Goal: Book appointment/travel/reservation

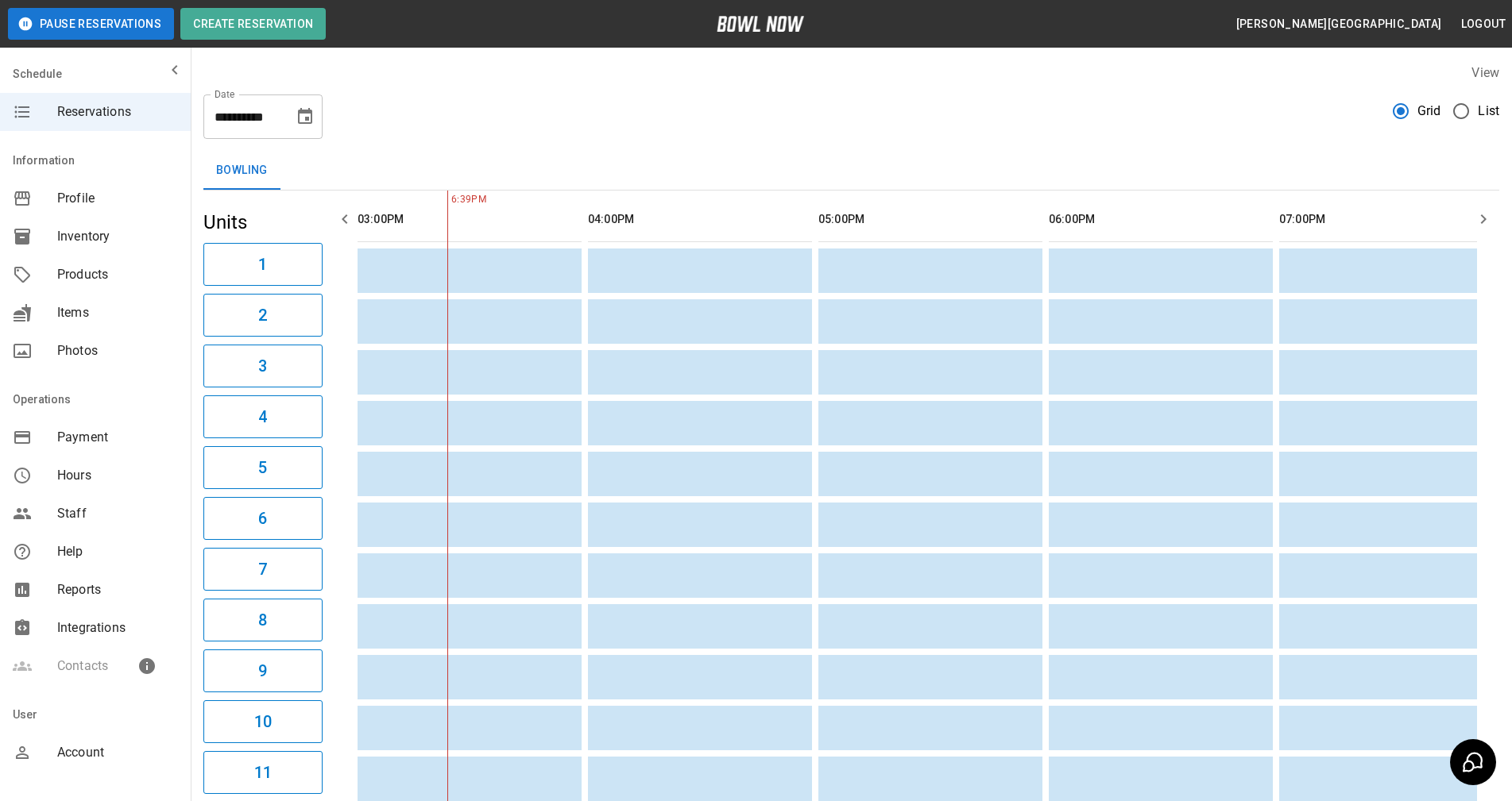
click at [344, 220] on icon "button" at bounding box center [345, 219] width 19 height 19
click at [1473, 223] on button "button" at bounding box center [1483, 219] width 32 height 32
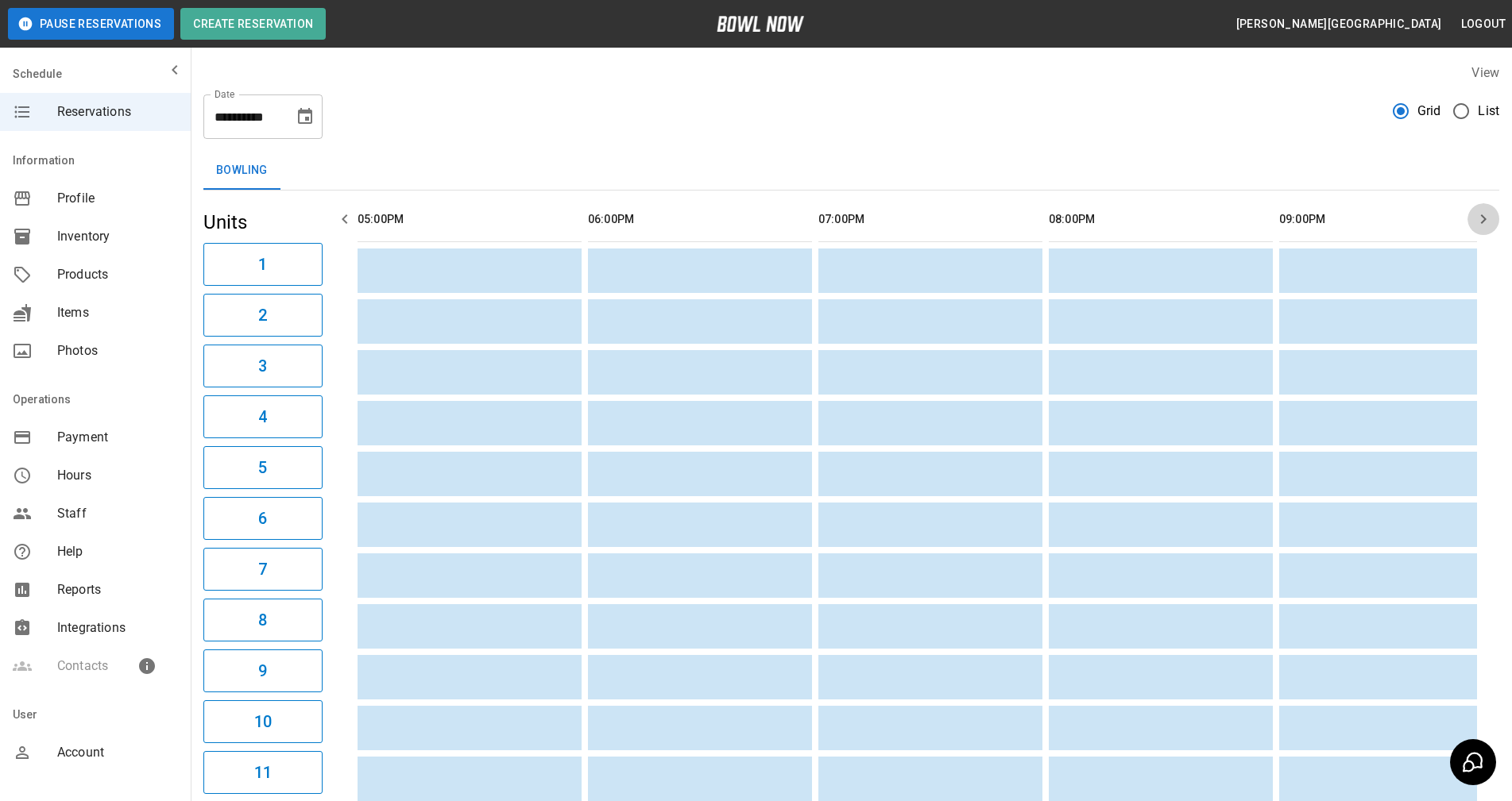
click at [1473, 223] on button "button" at bounding box center [1483, 219] width 32 height 32
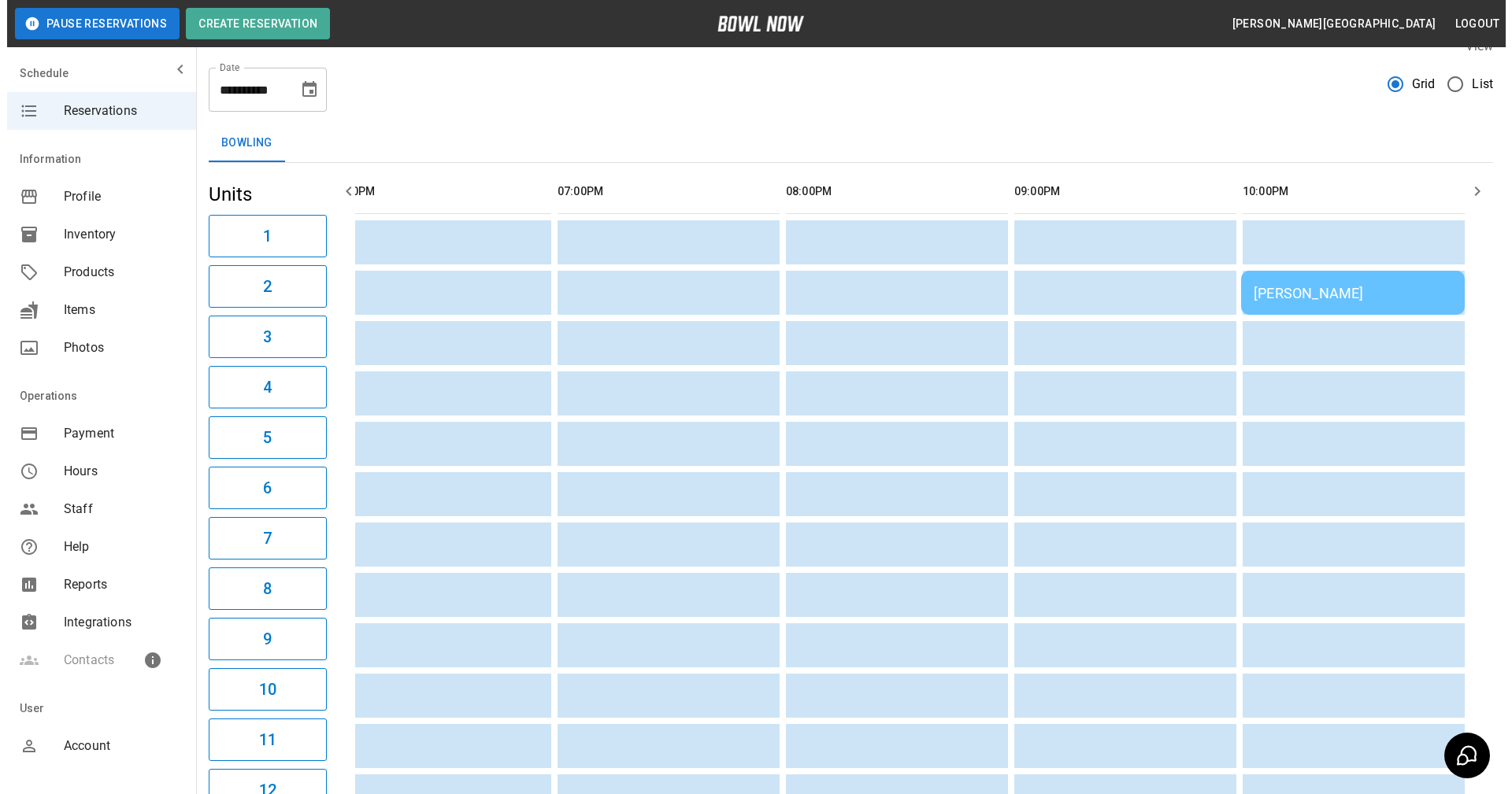
scroll to position [0, 0]
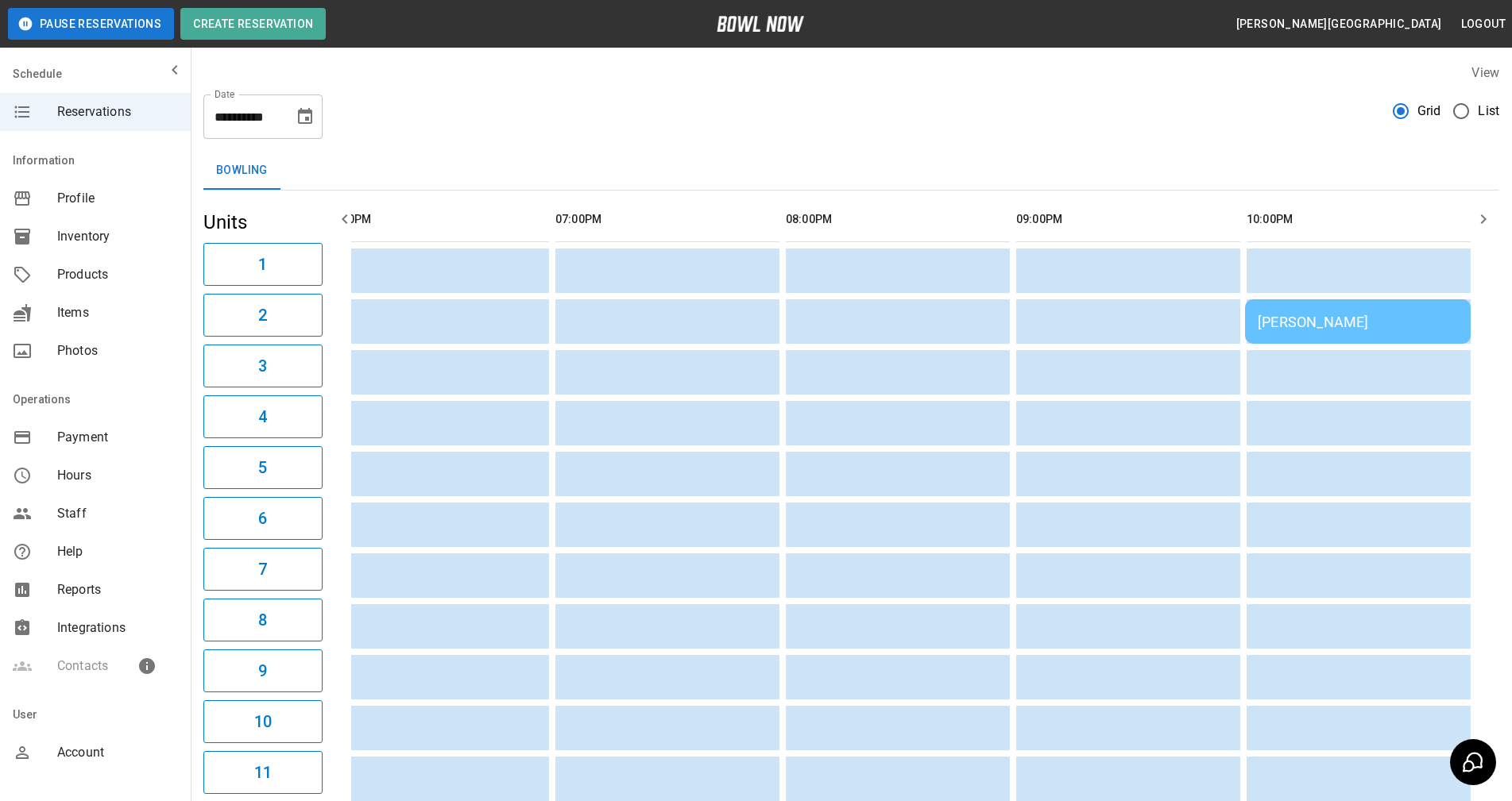
click at [1394, 318] on div "[PERSON_NAME]" at bounding box center [1358, 321] width 200 height 16
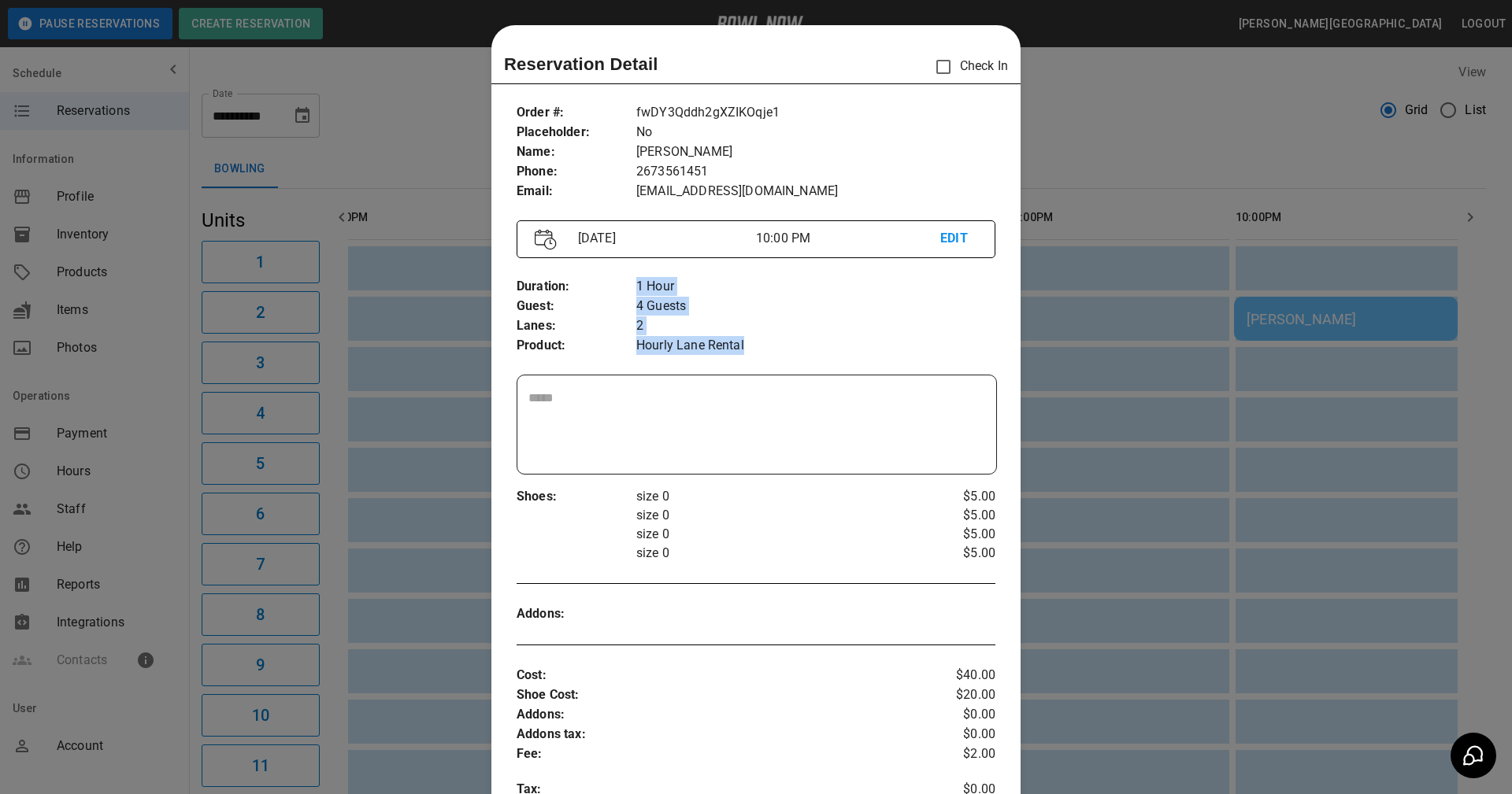
drag, startPoint x: 628, startPoint y: 343, endPoint x: 809, endPoint y: 362, distance: 182.0
click at [809, 362] on div "Duration : Guest : Lanes : Product : 1 Hour 4 Guests 2 Hourly Lane Rental" at bounding box center [756, 316] width 479 height 104
click at [801, 353] on p "Hourly Lane Rental" at bounding box center [816, 346] width 359 height 20
drag, startPoint x: 626, startPoint y: 290, endPoint x: 655, endPoint y: 295, distance: 29.4
click at [655, 295] on div "Duration : Guest : Lanes : Product : 1 Hour 4 Guests 2 Hourly Lane Rental" at bounding box center [756, 316] width 479 height 104
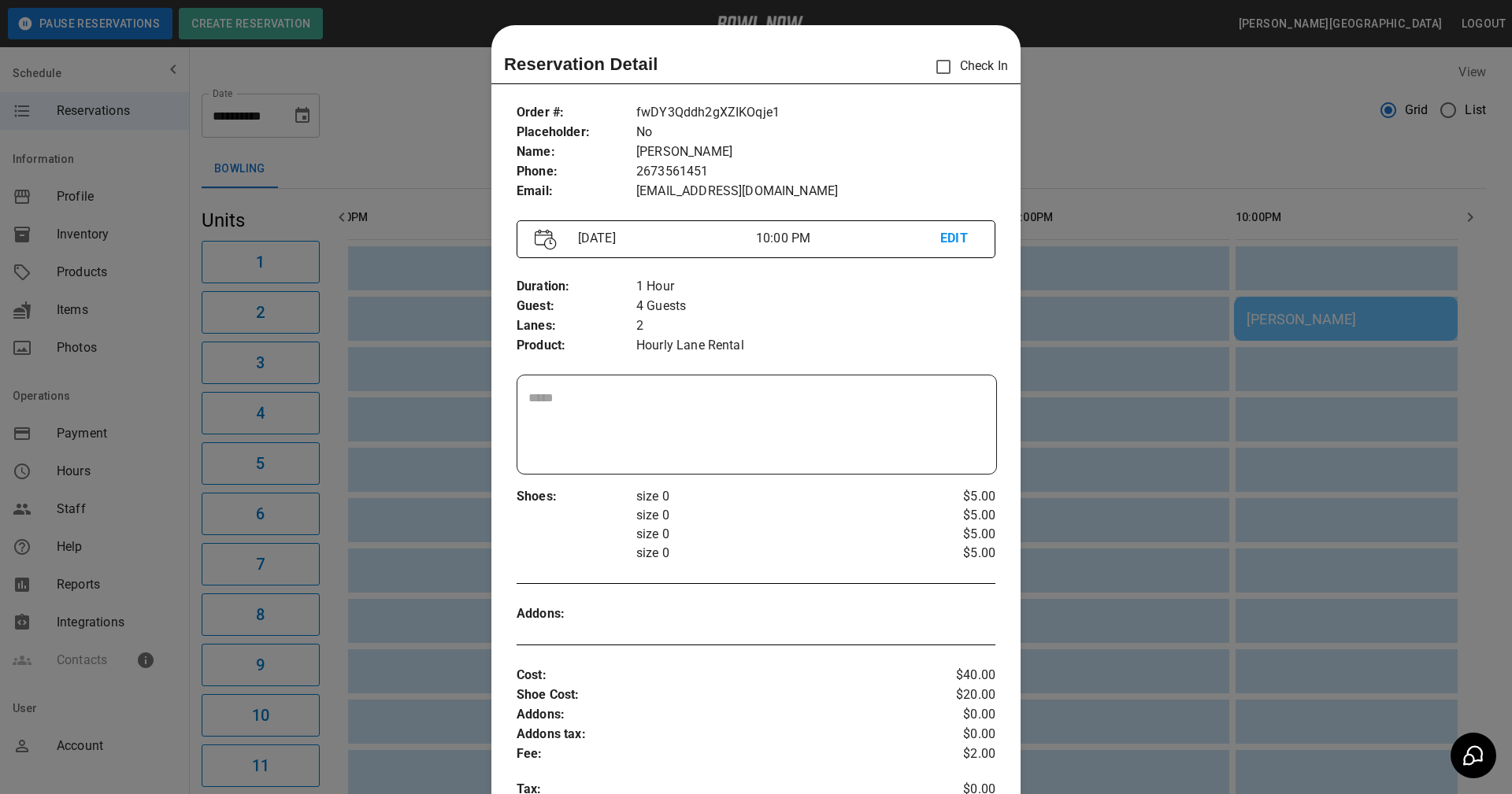
click at [677, 314] on p "4 Guests" at bounding box center [816, 306] width 359 height 20
click at [636, 304] on p "4 Guests" at bounding box center [816, 306] width 359 height 20
click at [1090, 152] on div at bounding box center [756, 397] width 1512 height 794
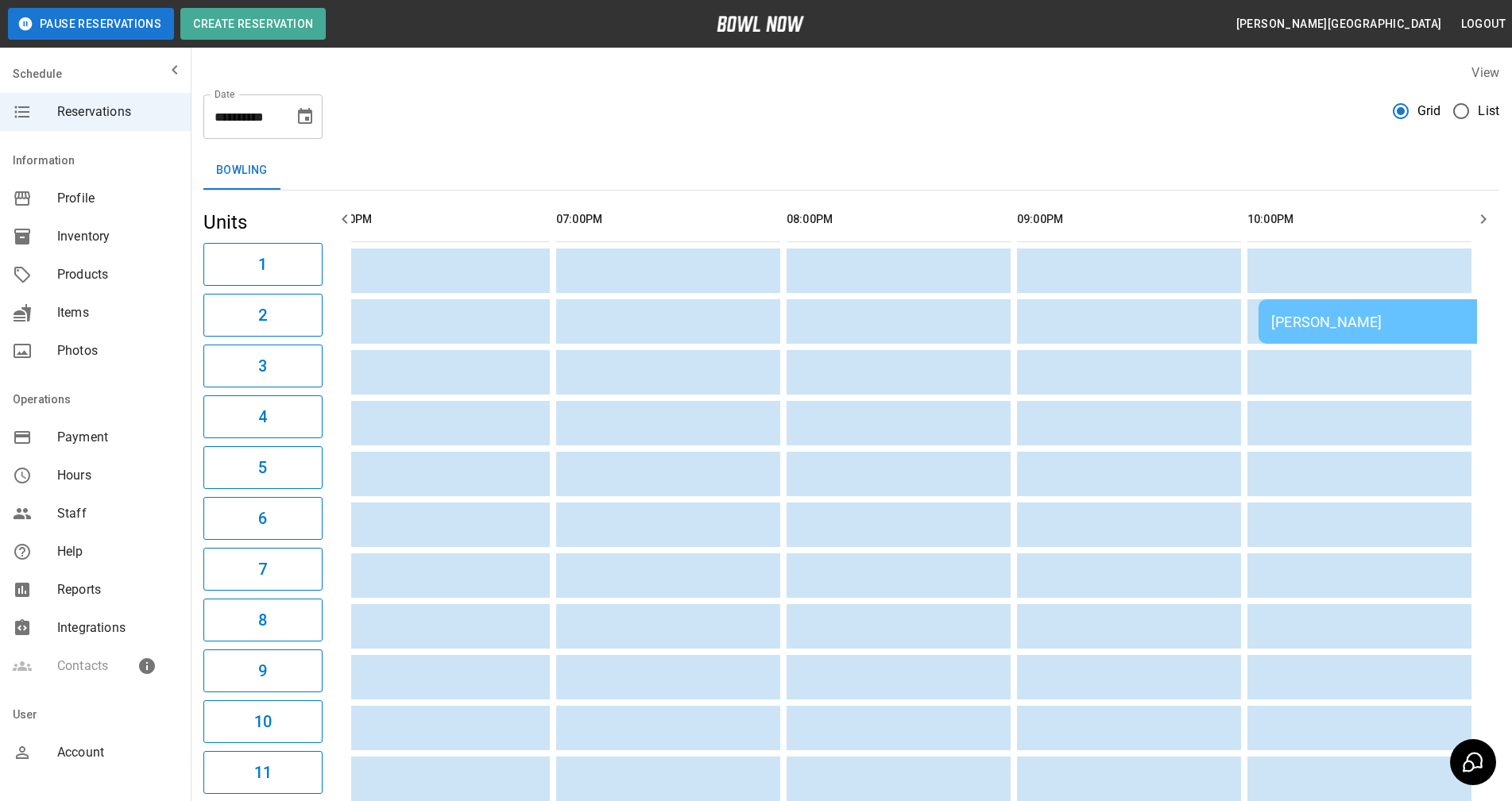
click at [1037, 148] on div "**********" at bounding box center [851, 766] width 1321 height 1431
